Goal: Find contact information: Find contact information

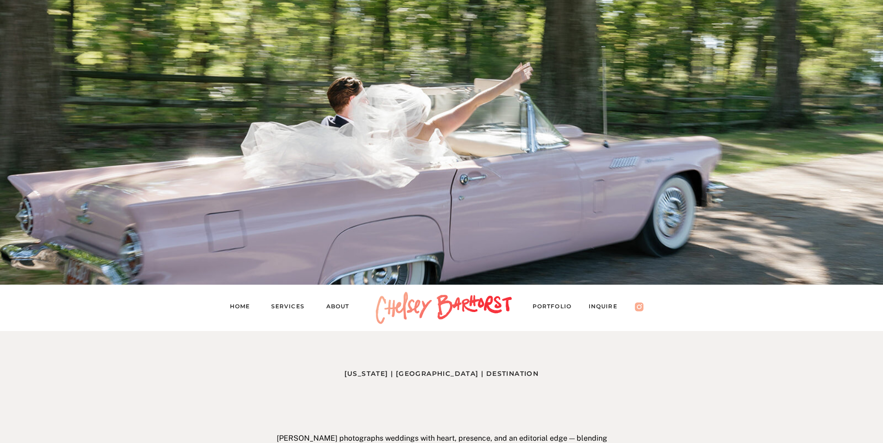
scroll to position [185, 0]
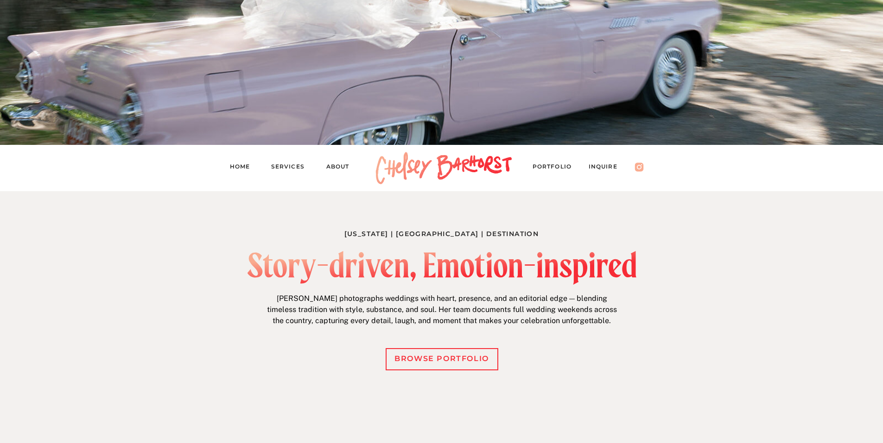
click at [605, 169] on nav "Inquire" at bounding box center [608, 168] width 38 height 13
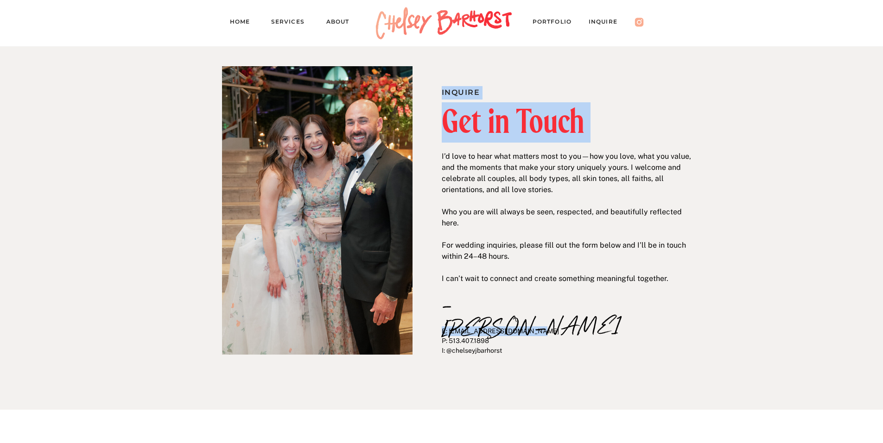
drag, startPoint x: 536, startPoint y: 328, endPoint x: 457, endPoint y: 323, distance: 78.9
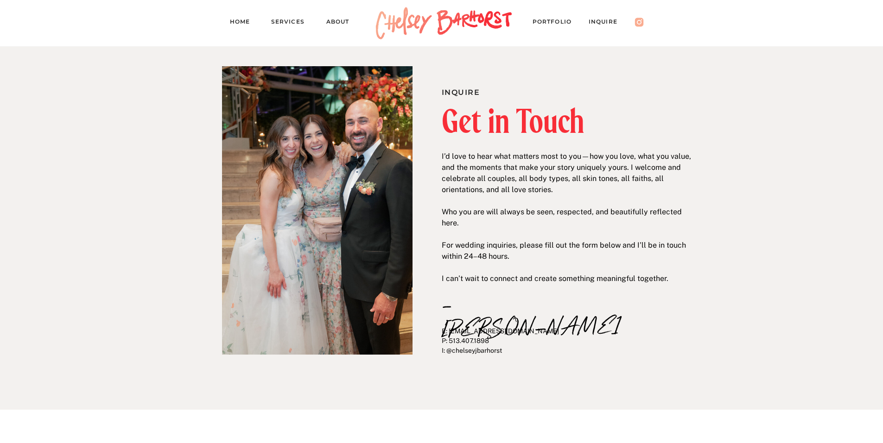
drag, startPoint x: 552, startPoint y: 331, endPoint x: 527, endPoint y: 333, distance: 25.1
click at [527, 333] on p "E: [EMAIL_ADDRESS][DOMAIN_NAME] P: 513.407.1898 I: @chelseyjbarhorst" at bounding box center [564, 348] width 244 height 42
drag, startPoint x: 447, startPoint y: 332, endPoint x: 538, endPoint y: 333, distance: 91.8
click at [538, 333] on p "E: [EMAIL_ADDRESS][DOMAIN_NAME] P: 513.407.1898 I: @chelseyjbarhorst" at bounding box center [564, 348] width 244 height 42
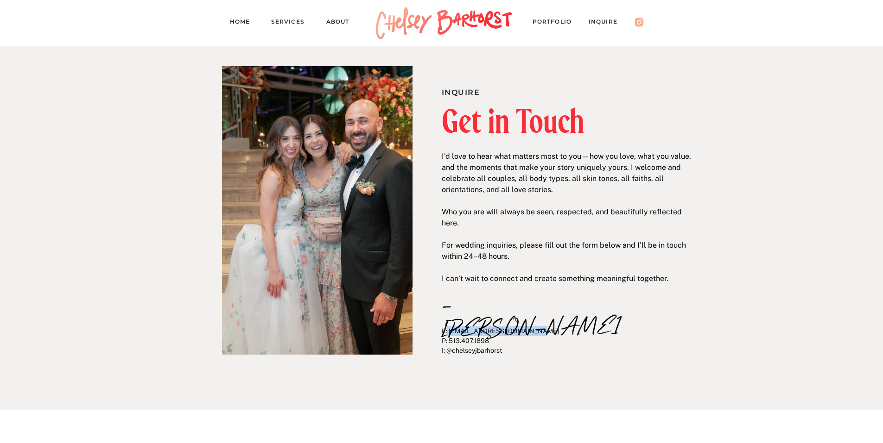
click at [535, 336] on p "E: [EMAIL_ADDRESS][DOMAIN_NAME] P: 513.407.1898 I: @chelseyjbarhorst" at bounding box center [564, 348] width 244 height 42
click at [470, 335] on p "E: [EMAIL_ADDRESS][DOMAIN_NAME] P: 513.407.1898 I: @chelseyjbarhorst" at bounding box center [564, 348] width 244 height 42
drag, startPoint x: 451, startPoint y: 330, endPoint x: 595, endPoint y: 330, distance: 144.1
click at [595, 330] on p "E: [EMAIL_ADDRESS][DOMAIN_NAME] P: 513.407.1898 I: @chelseyjbarhorst" at bounding box center [564, 348] width 244 height 42
copy p "[EMAIL_ADDRESS][DOMAIN_NAME]"
